Goal: Transaction & Acquisition: Purchase product/service

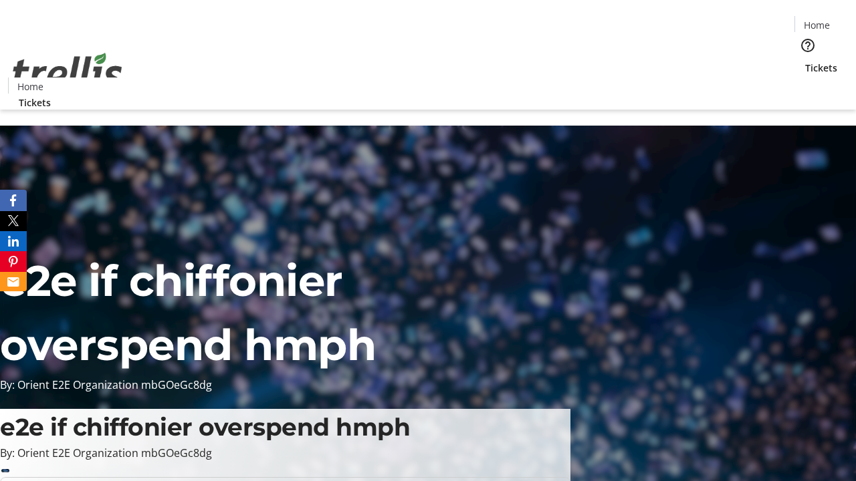
click at [805, 61] on span "Tickets" at bounding box center [821, 68] width 32 height 14
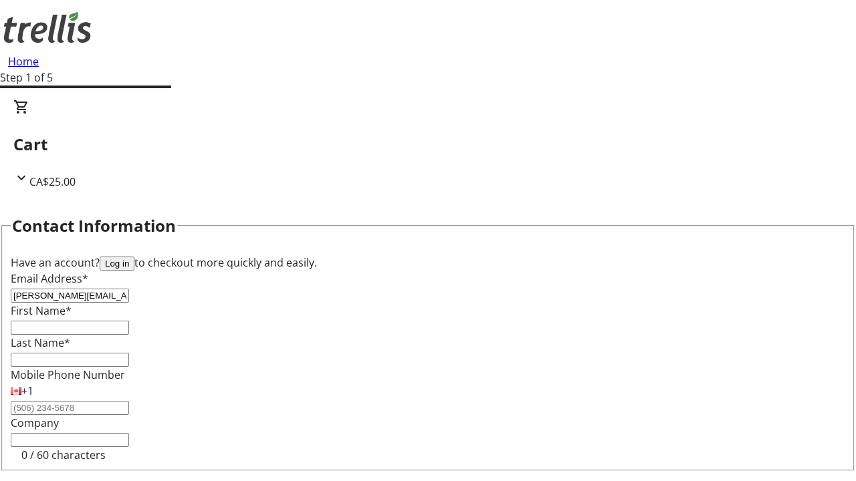
type input "[PERSON_NAME][EMAIL_ADDRESS][DOMAIN_NAME]"
type input "[PERSON_NAME]"
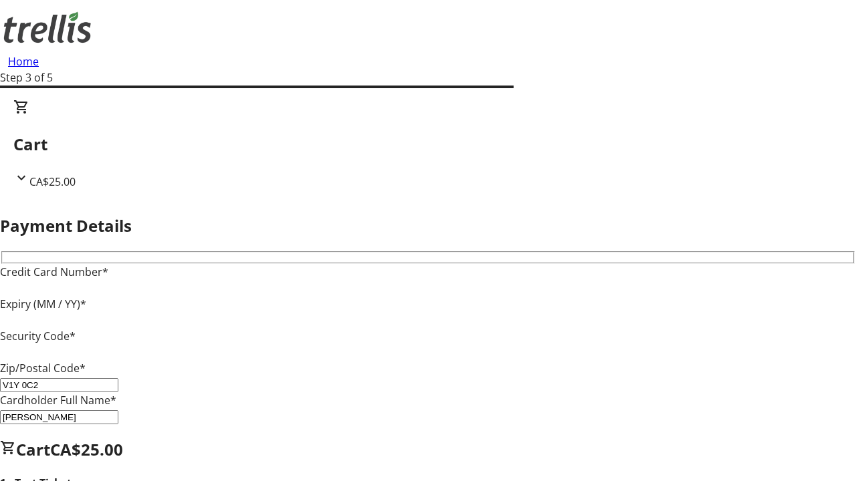
type input "V1Y 0C2"
